Goal: Navigation & Orientation: Go to known website

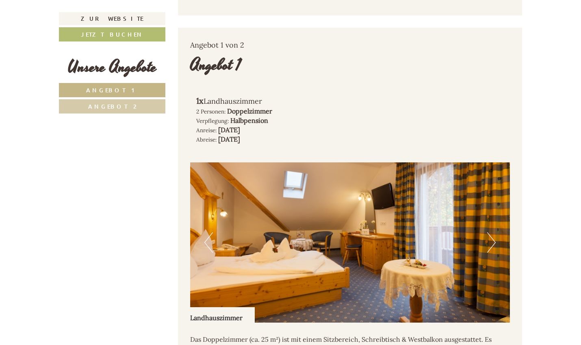
scroll to position [423, 0]
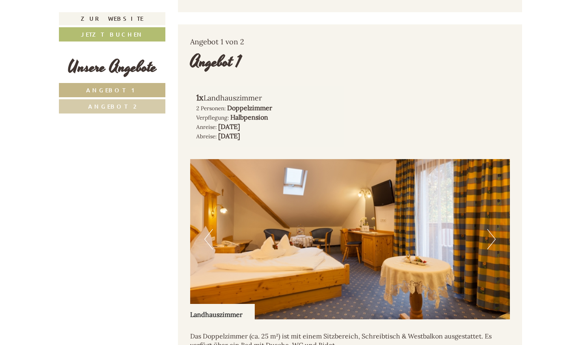
click at [493, 229] on button "Next" at bounding box center [491, 239] width 9 height 20
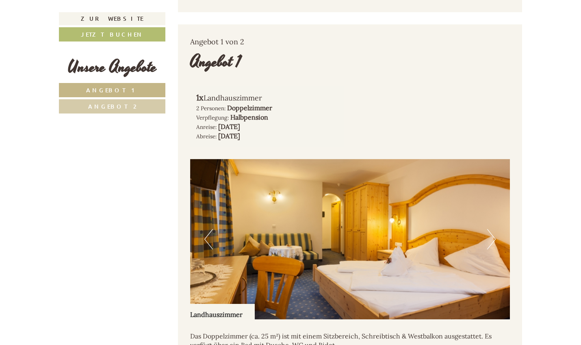
click at [493, 229] on button "Next" at bounding box center [491, 239] width 9 height 20
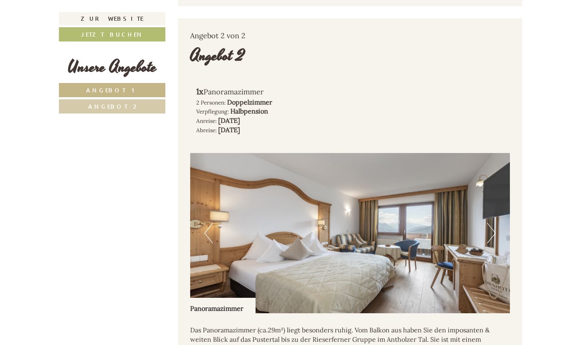
scroll to position [932, 0]
click at [489, 222] on button "Next" at bounding box center [491, 232] width 9 height 20
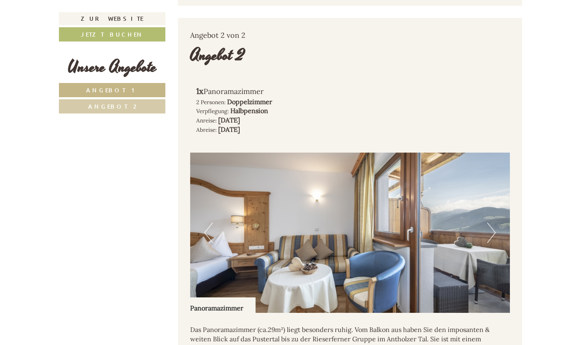
click at [489, 222] on button "Next" at bounding box center [491, 232] width 9 height 20
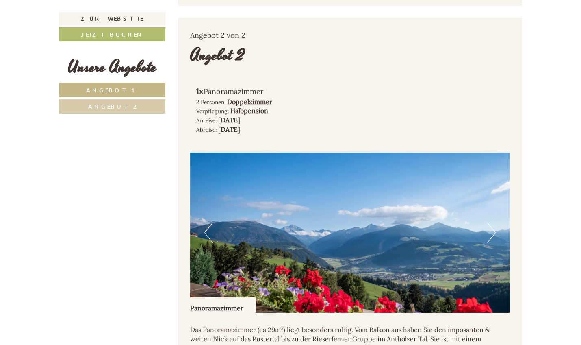
click at [489, 222] on button "Next" at bounding box center [491, 232] width 9 height 20
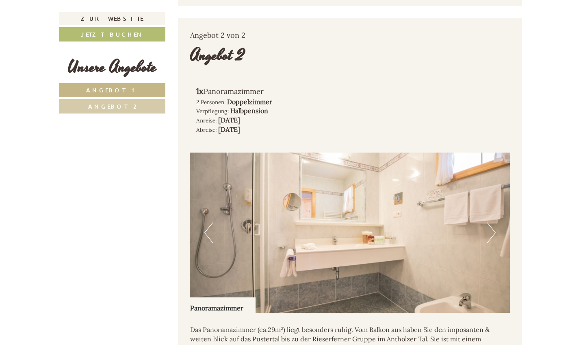
click at [489, 222] on button "Next" at bounding box center [491, 232] width 9 height 20
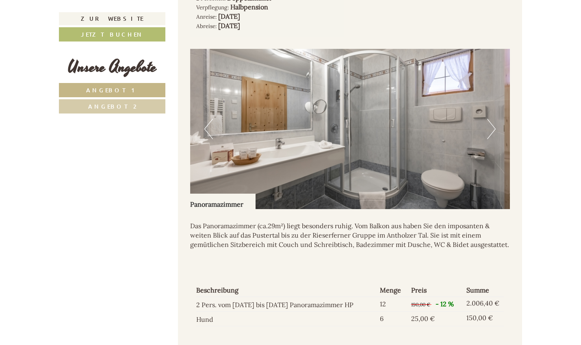
scroll to position [1030, 0]
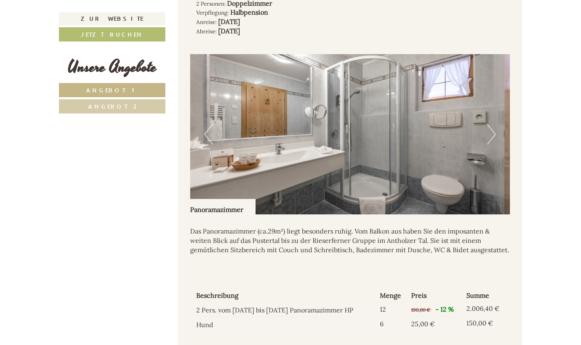
click at [498, 104] on img at bounding box center [350, 134] width 320 height 160
click at [491, 124] on button "Next" at bounding box center [491, 134] width 9 height 20
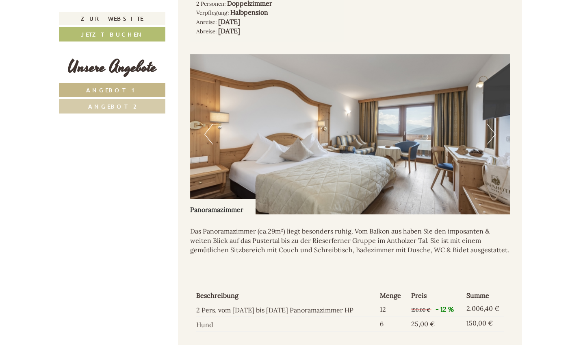
click at [491, 124] on button "Next" at bounding box center [491, 134] width 9 height 20
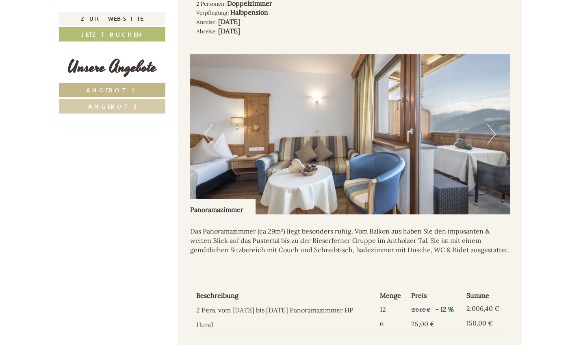
click at [491, 124] on button "Next" at bounding box center [491, 134] width 9 height 20
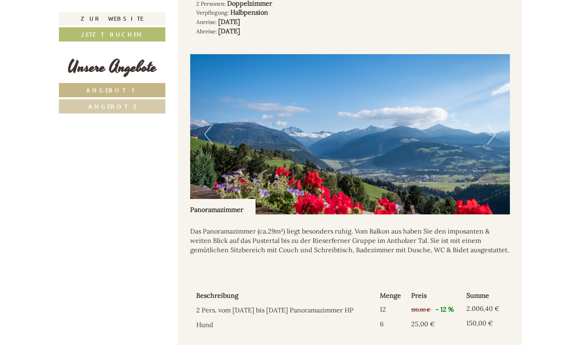
click at [491, 124] on button "Next" at bounding box center [491, 134] width 9 height 20
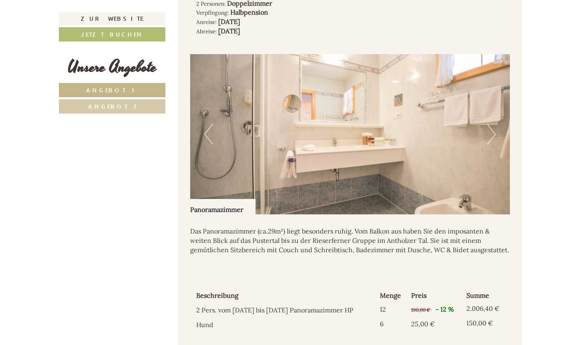
click at [491, 124] on button "Next" at bounding box center [491, 134] width 9 height 20
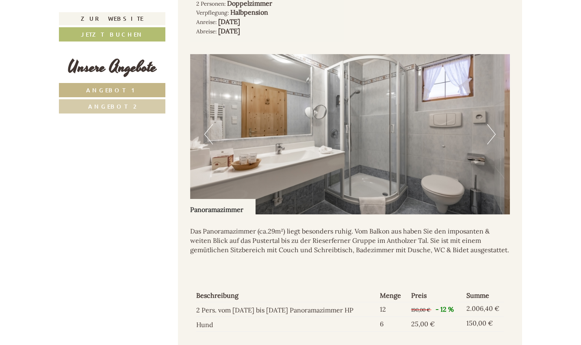
click at [491, 124] on button "Next" at bounding box center [491, 134] width 9 height 20
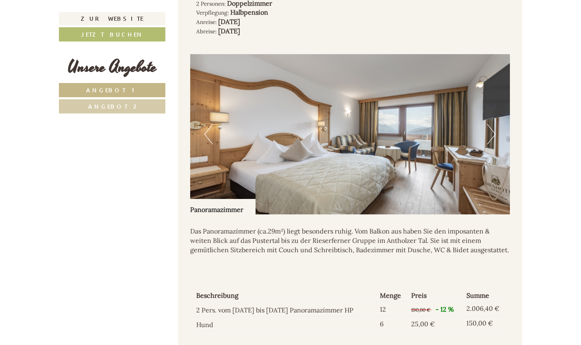
click at [491, 124] on button "Next" at bounding box center [491, 134] width 9 height 20
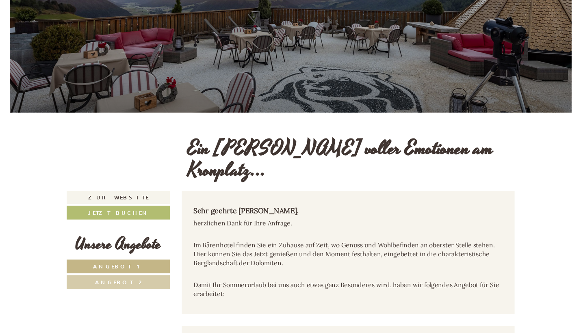
scroll to position [30, 0]
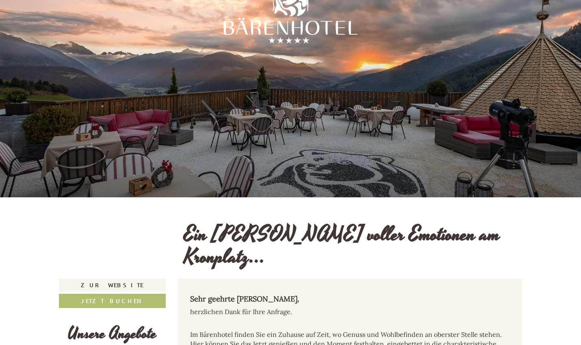
click at [150, 278] on link "Zur Website" at bounding box center [112, 284] width 107 height 13
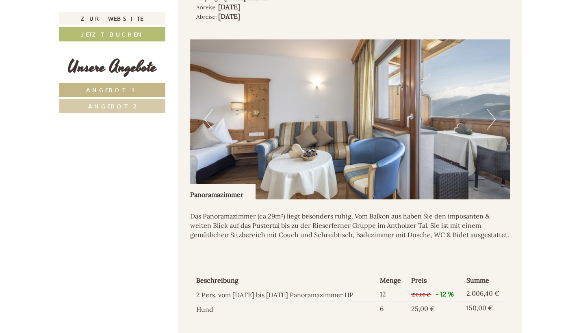
scroll to position [1047, 0]
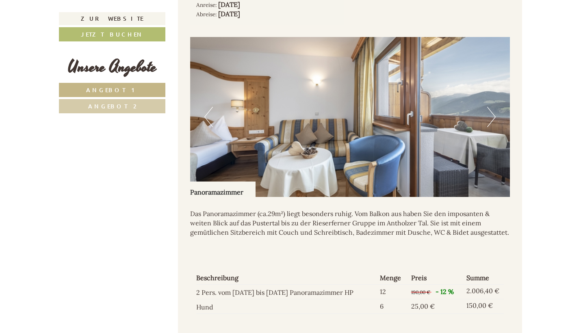
click at [490, 107] on button "Next" at bounding box center [491, 117] width 9 height 20
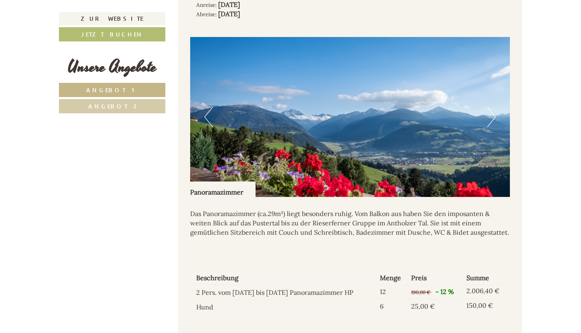
click at [490, 107] on button "Next" at bounding box center [491, 117] width 9 height 20
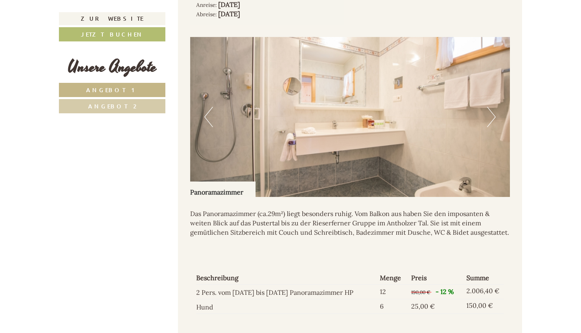
click at [490, 107] on button "Next" at bounding box center [491, 117] width 9 height 20
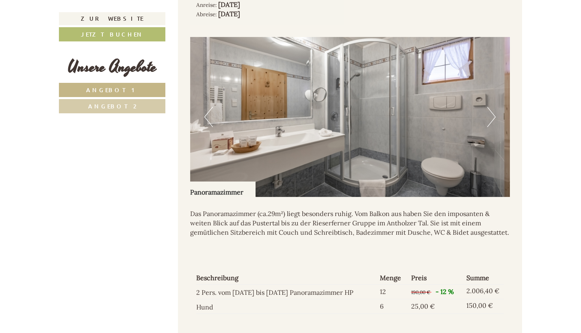
click at [490, 107] on button "Next" at bounding box center [491, 117] width 9 height 20
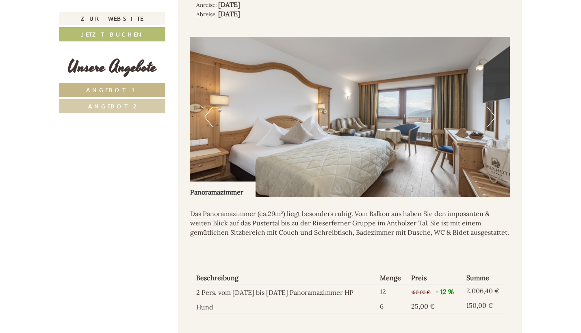
click at [490, 107] on button "Next" at bounding box center [491, 117] width 9 height 20
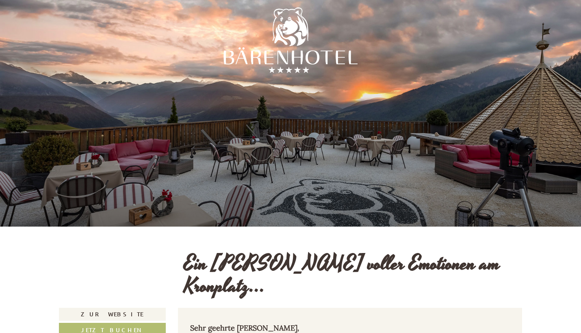
scroll to position [0, 0]
